Goal: Information Seeking & Learning: Learn about a topic

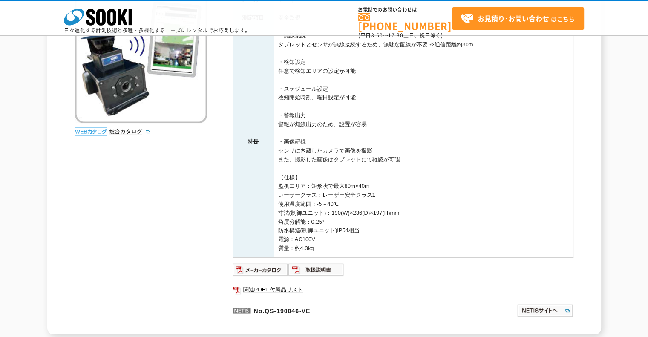
scroll to position [246, 0]
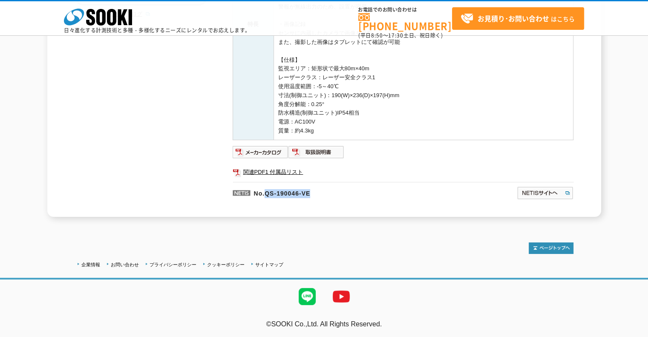
drag, startPoint x: 321, startPoint y: 194, endPoint x: 267, endPoint y: 194, distance: 54.1
click at [267, 194] on p "No.QS-190046-VE" at bounding box center [334, 192] width 202 height 20
click at [252, 150] on img at bounding box center [261, 152] width 56 height 14
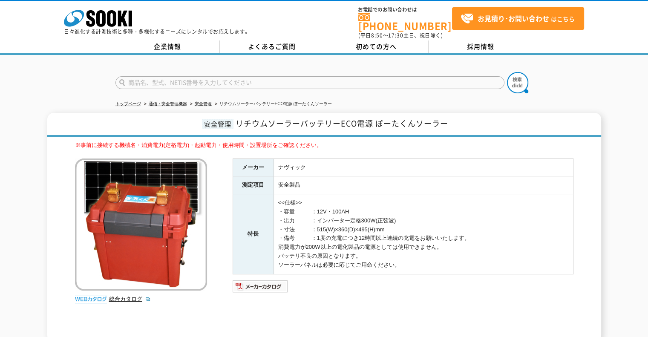
scroll to position [120, 0]
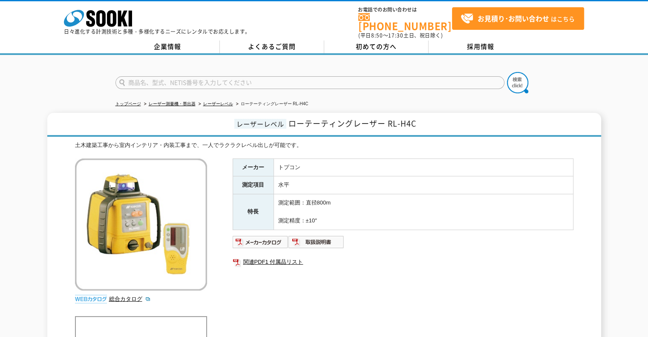
click at [443, 119] on h1 "レーザーレベル ローテーティングレーザー RL-H4C" at bounding box center [324, 125] width 554 height 24
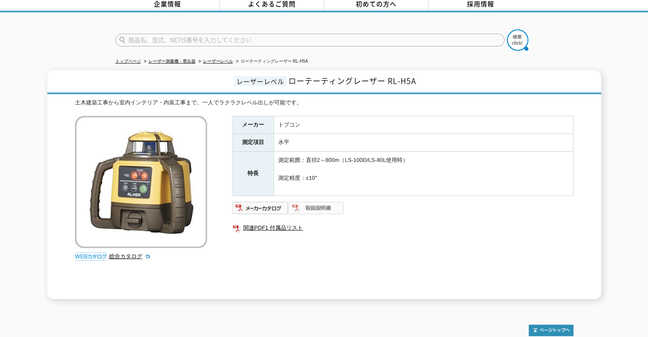
scroll to position [85, 0]
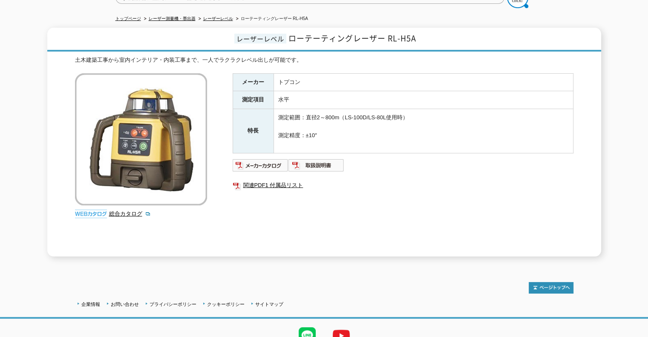
drag, startPoint x: 398, startPoint y: 78, endPoint x: 415, endPoint y: 54, distance: 29.1
click at [399, 76] on td "トプコン" at bounding box center [424, 82] width 300 height 18
drag, startPoint x: 380, startPoint y: 32, endPoint x: 285, endPoint y: 32, distance: 95.1
click at [285, 32] on h1 "レーザーレベル ローテーティングレーザー RL-H5A" at bounding box center [324, 40] width 554 height 24
copy span "ローテーティングレーザー RL-H5A"
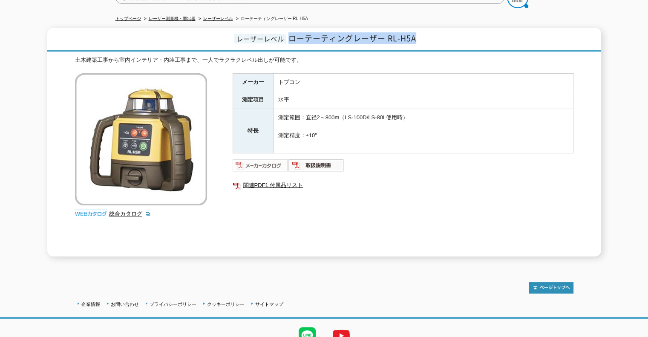
click at [247, 163] on img at bounding box center [261, 166] width 56 height 14
